Goal: Task Accomplishment & Management: Manage account settings

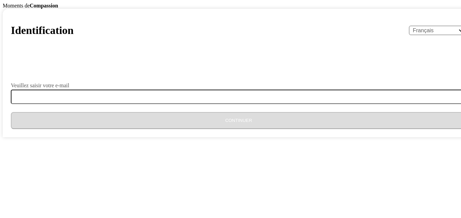
select select "fr"
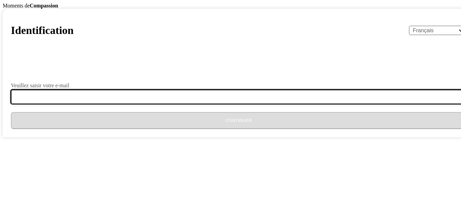
click at [222, 104] on input "Veuillez saisir votre e-mail" at bounding box center [243, 97] width 464 height 14
type input "[EMAIL_ADDRESS][DOMAIN_NAME]"
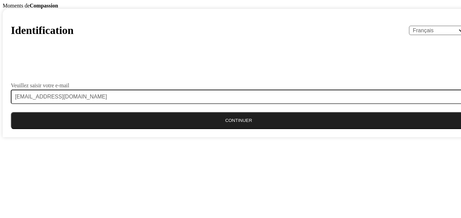
click at [244, 129] on button "Continuer" at bounding box center [239, 120] width 456 height 17
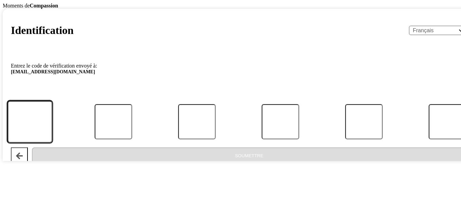
click at [52, 143] on input "Code" at bounding box center [29, 122] width 45 height 42
type input "4"
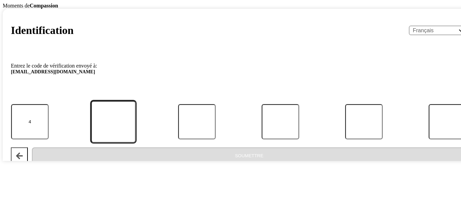
type input "5"
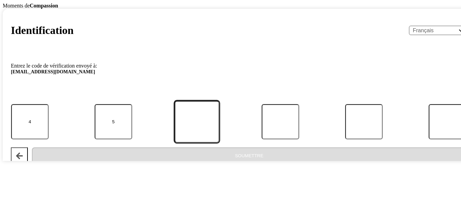
type input "7"
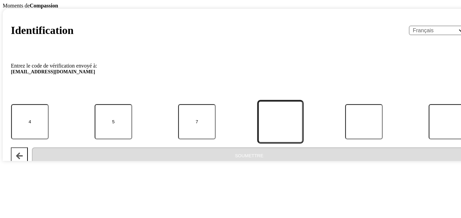
type input "6"
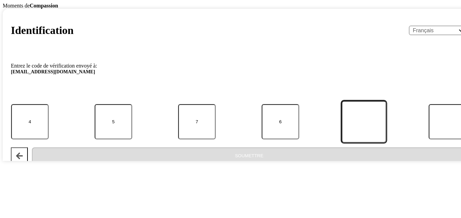
type input "4"
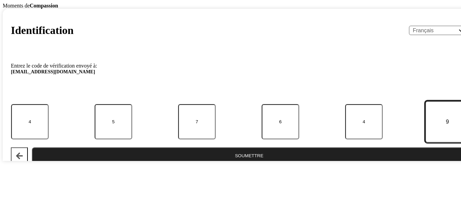
type input "9"
click at [239, 164] on button "Soumettre" at bounding box center [249, 155] width 435 height 17
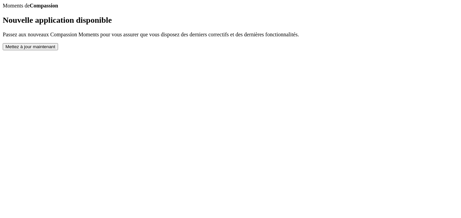
click at [58, 50] on button "Mettez à jour maintenant" at bounding box center [30, 46] width 55 height 7
